Goal: Use online tool/utility: Use online tool/utility

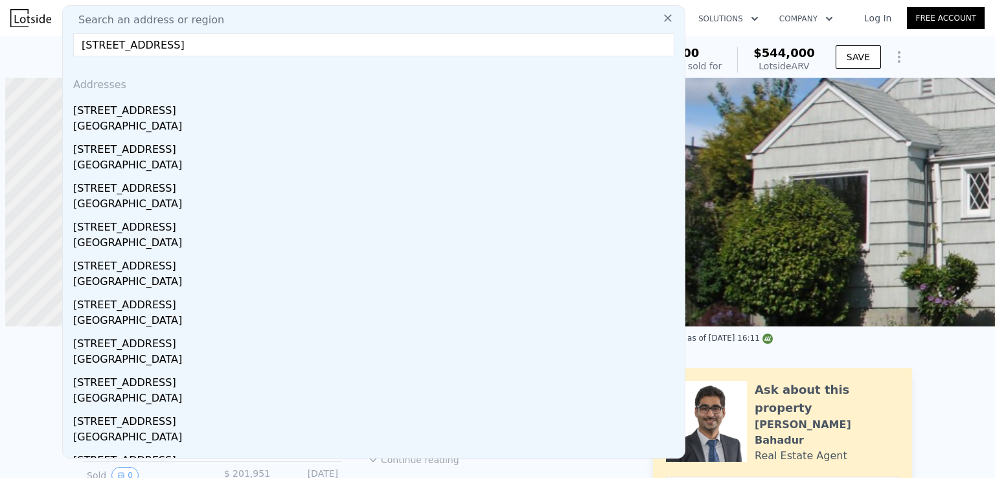
scroll to position [0, 5]
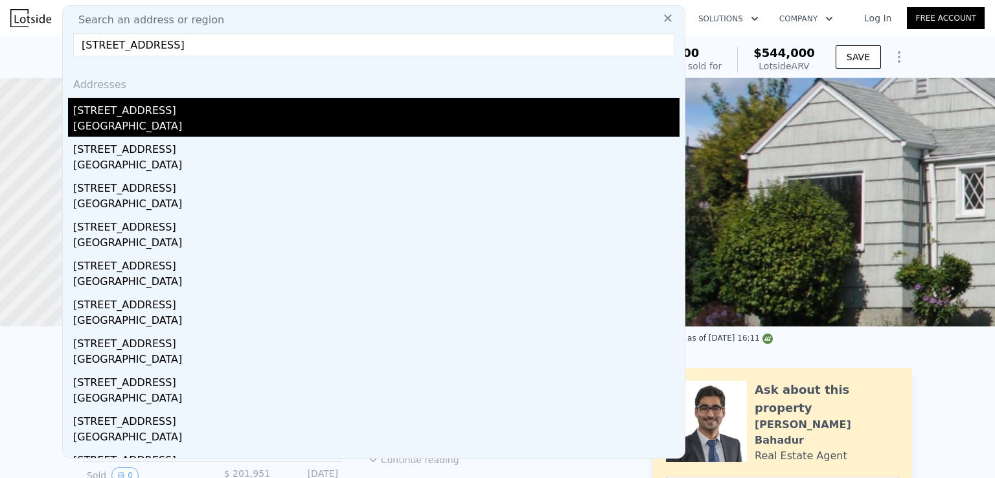
type input "[STREET_ADDRESS]"
click at [189, 115] on div "[STREET_ADDRESS]" at bounding box center [376, 108] width 606 height 21
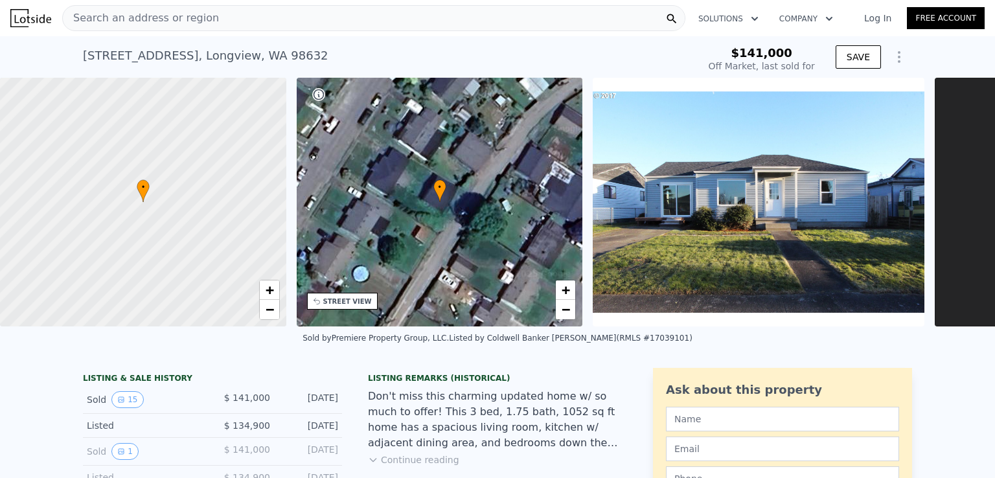
click at [774, 51] on span "$141,000" at bounding box center [762, 53] width 62 height 14
click at [773, 51] on span "$141,000" at bounding box center [762, 53] width 62 height 14
type input "$ 338,000"
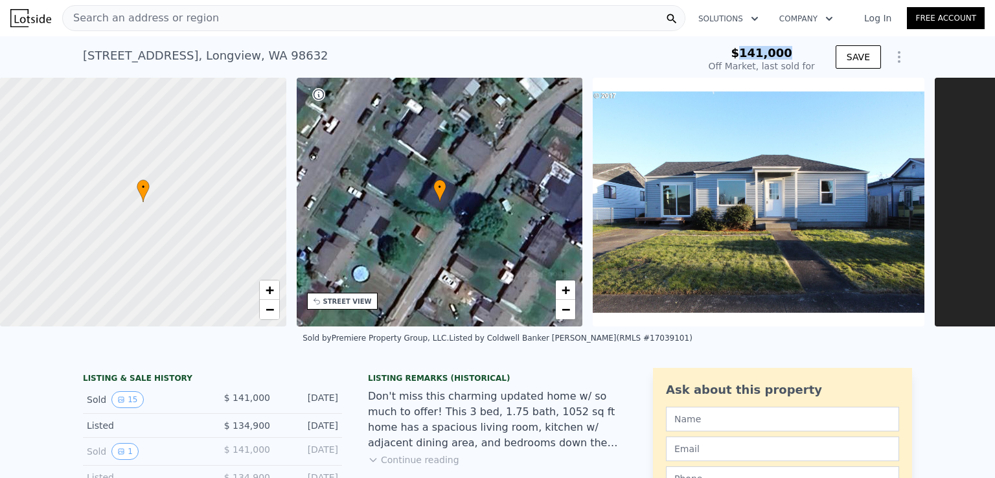
type input "$ 162,031"
click at [759, 54] on span "$141,000" at bounding box center [762, 53] width 62 height 14
